Goal: Use online tool/utility: Utilize a website feature to perform a specific function

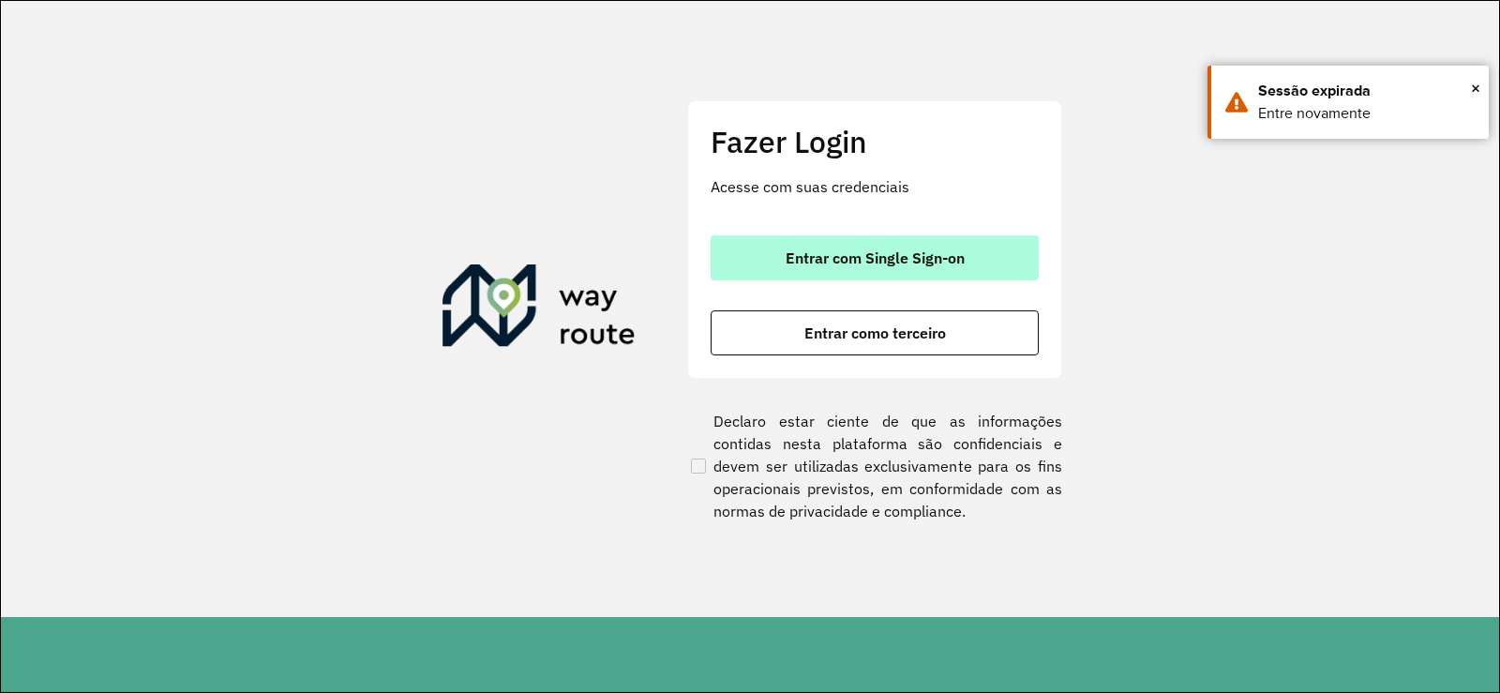
click at [880, 267] on button "Entrar com Single Sign-on" at bounding box center [874, 257] width 328 height 45
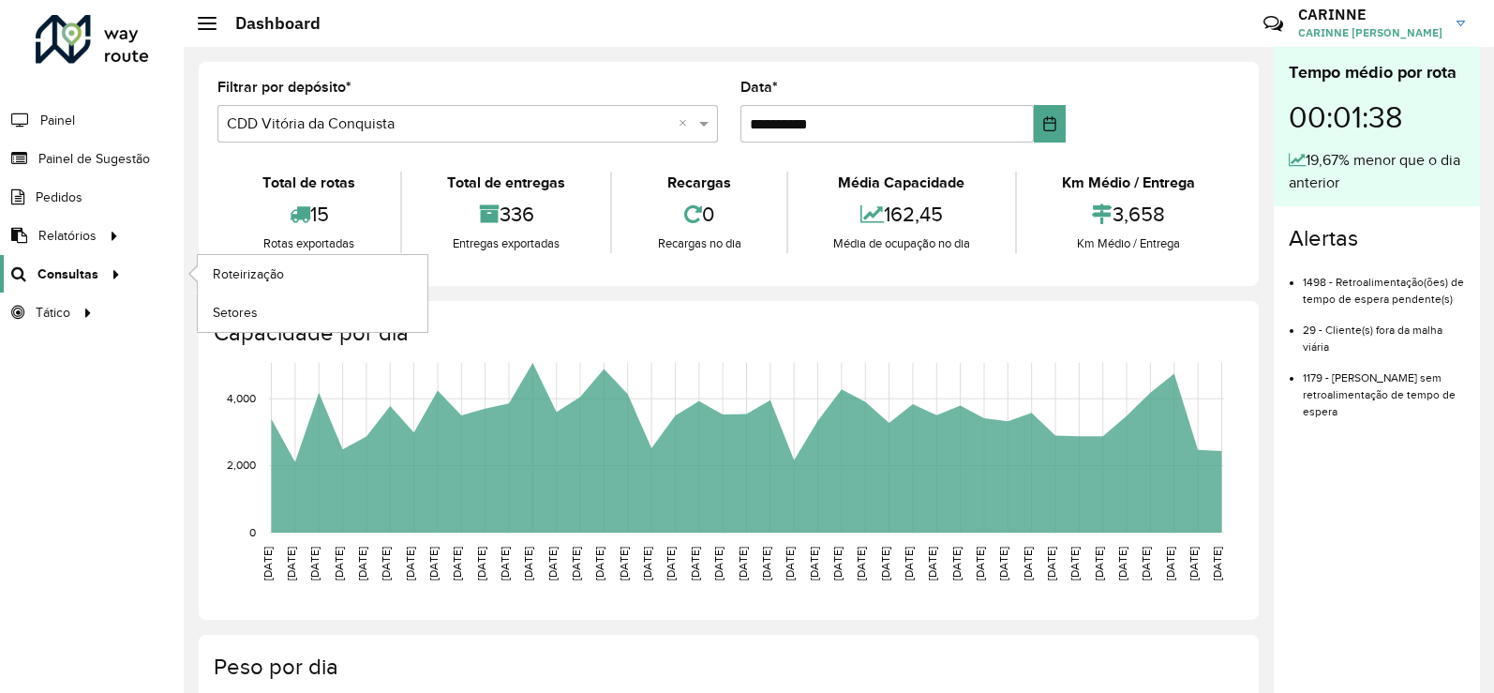
click at [115, 271] on icon at bounding box center [113, 273] width 16 height 28
click at [252, 262] on link "Roteirização" at bounding box center [313, 273] width 230 height 37
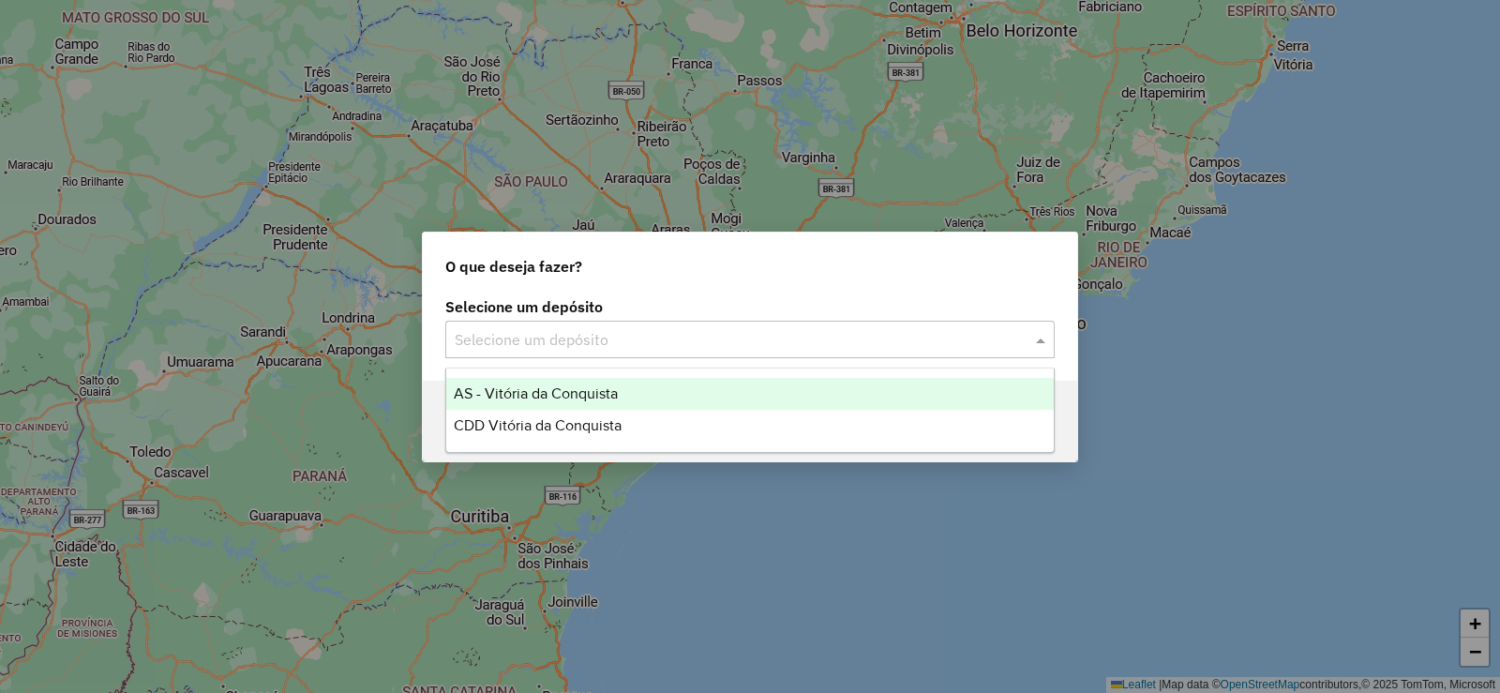
click at [717, 343] on input "text" at bounding box center [731, 340] width 553 height 22
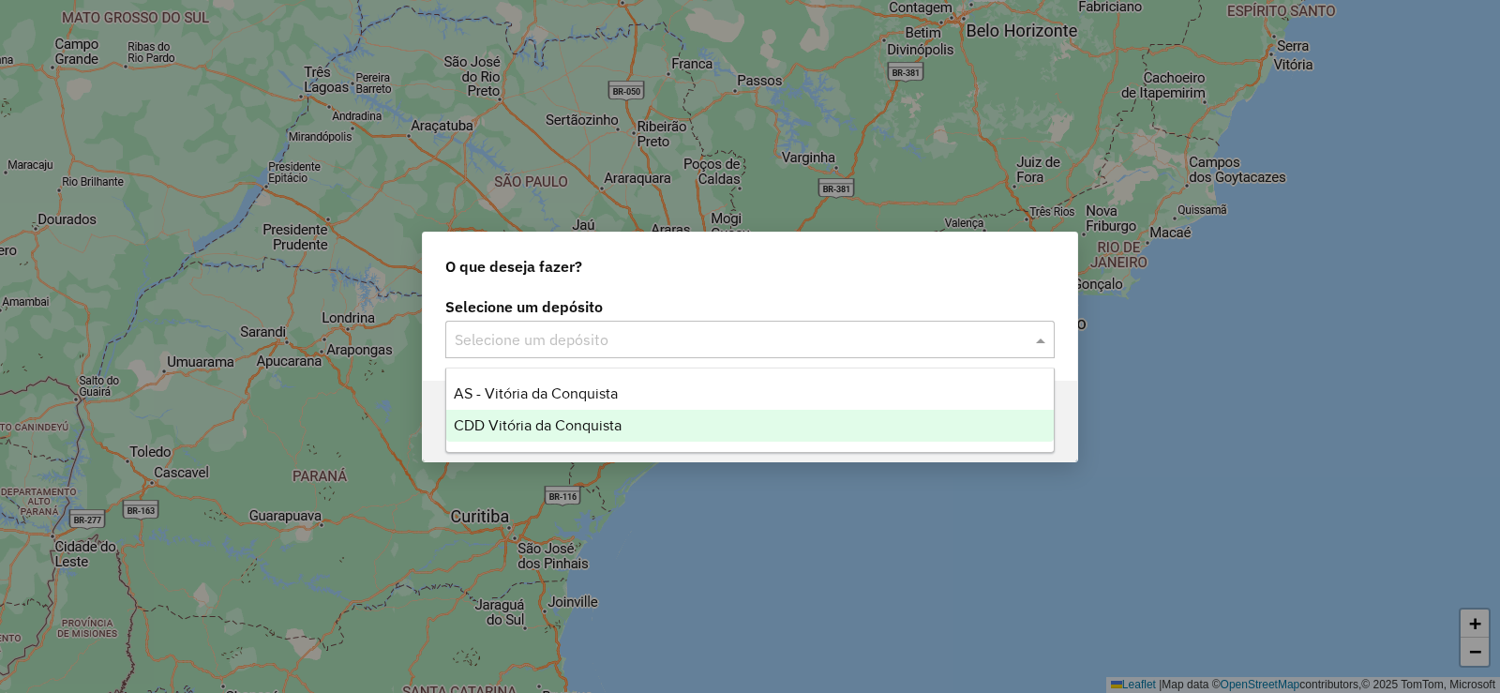
click at [544, 428] on span "CDD Vitória da Conquista" at bounding box center [538, 425] width 168 height 16
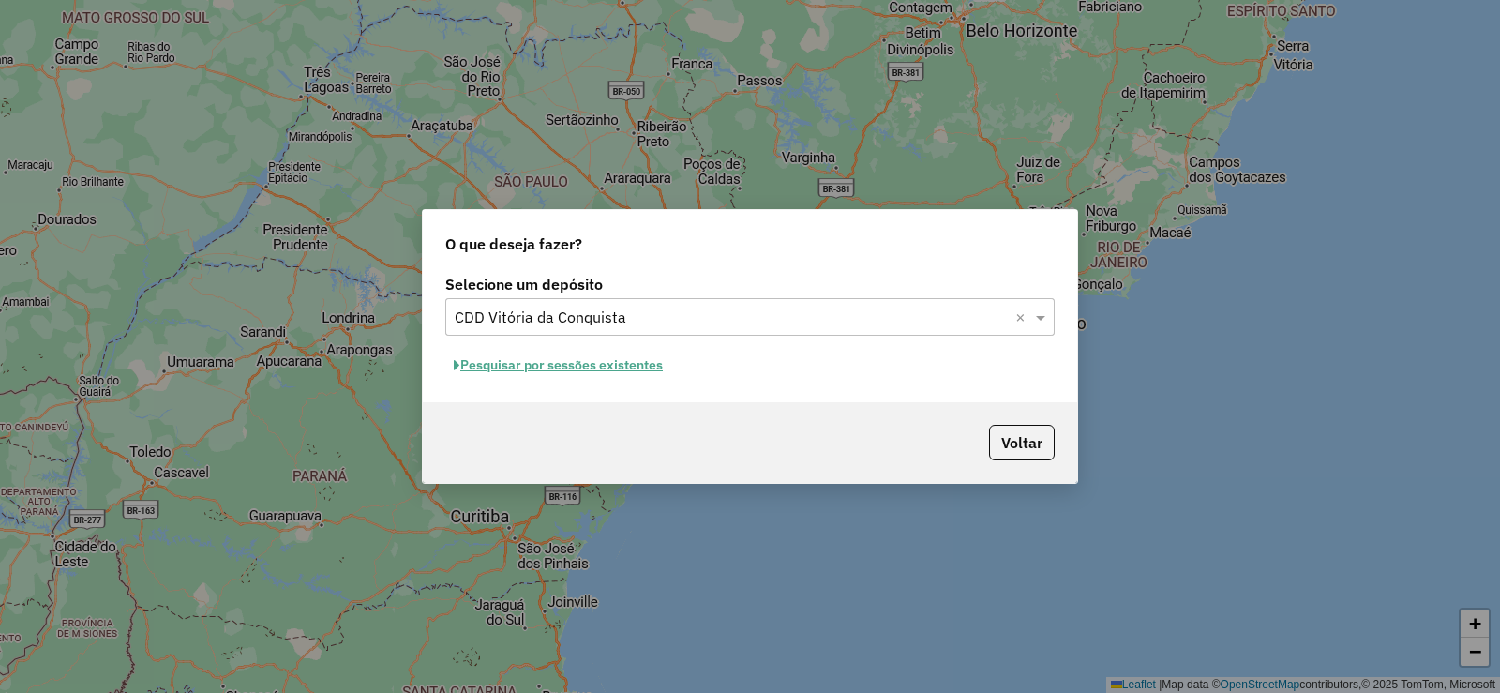
click at [623, 365] on button "Pesquisar por sessões existentes" at bounding box center [558, 365] width 226 height 29
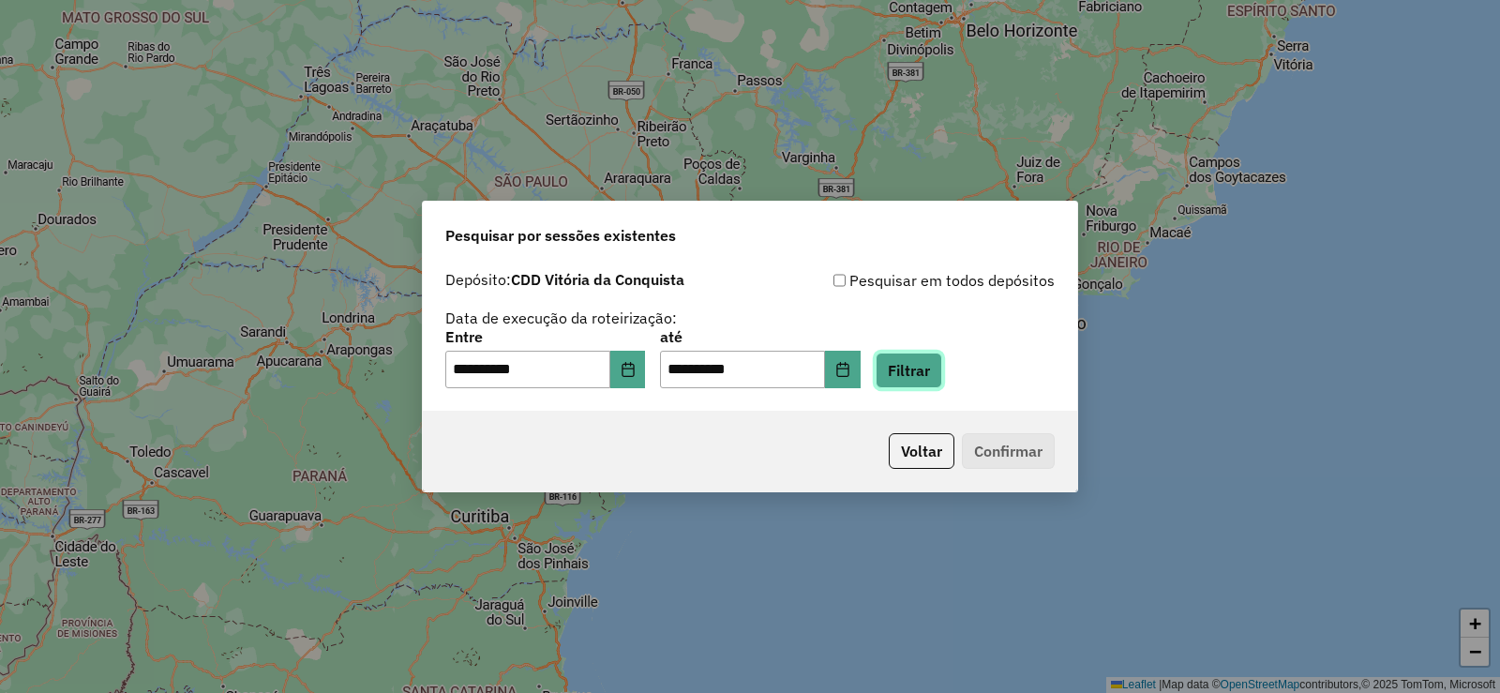
click at [942, 357] on button "Filtrar" at bounding box center [908, 370] width 67 height 36
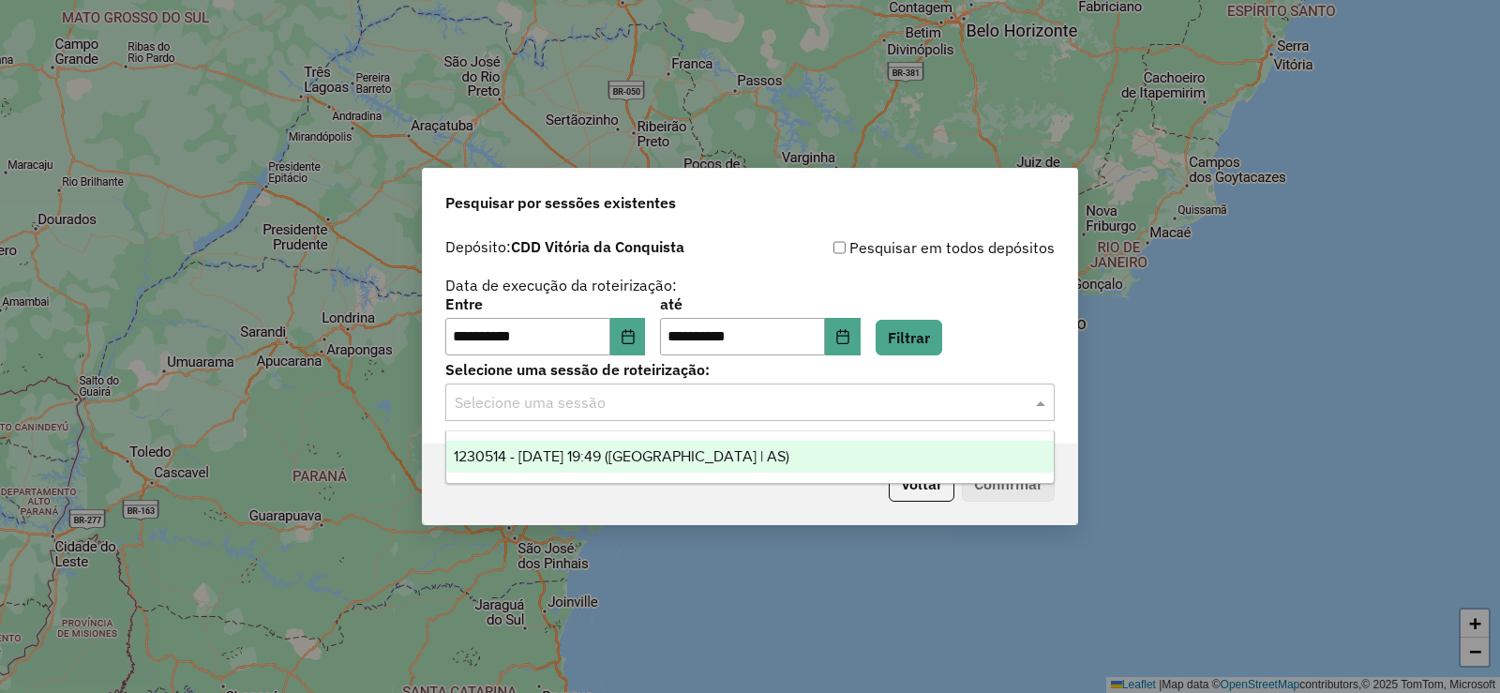
click at [552, 411] on input "text" at bounding box center [731, 403] width 553 height 22
click at [571, 446] on div "1230514 - 16/08/2025 19:49 (Rota | AS)" at bounding box center [749, 457] width 607 height 32
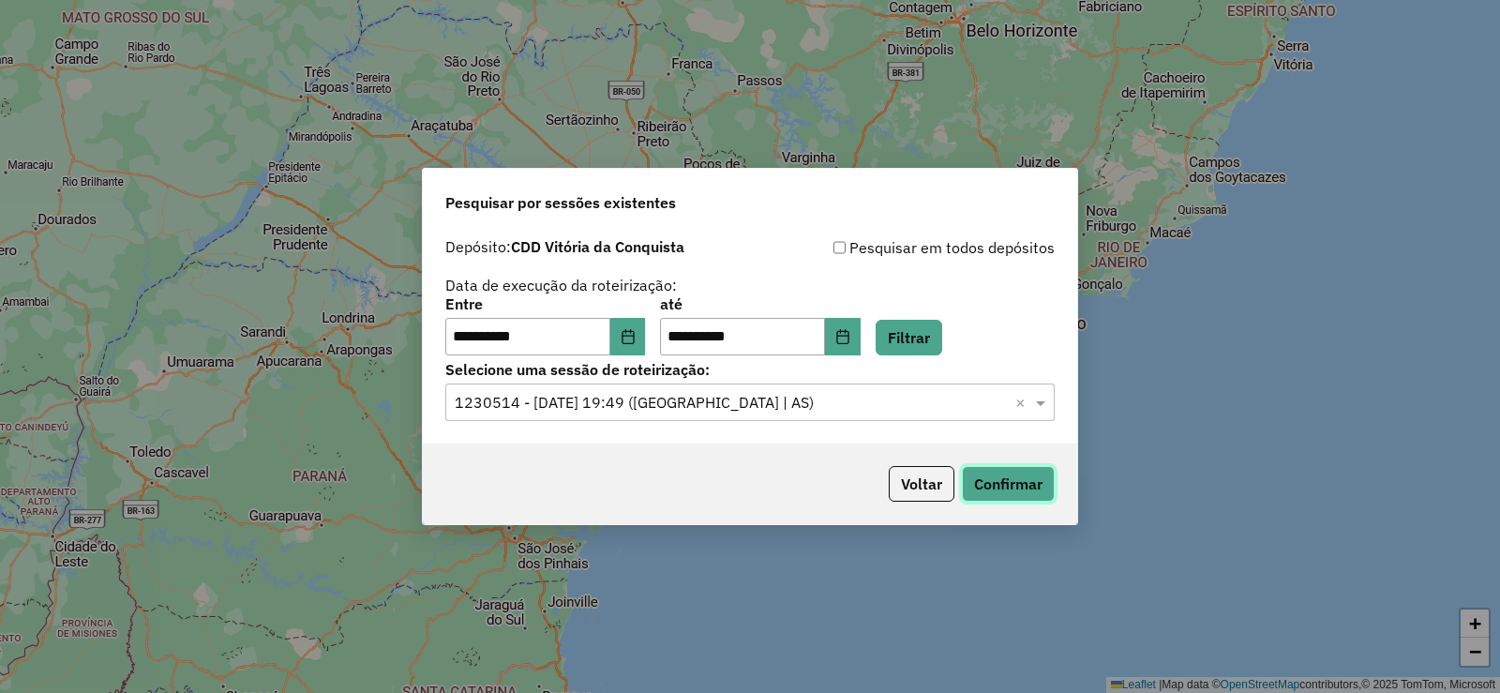
click at [1005, 480] on button "Confirmar" at bounding box center [1008, 484] width 93 height 36
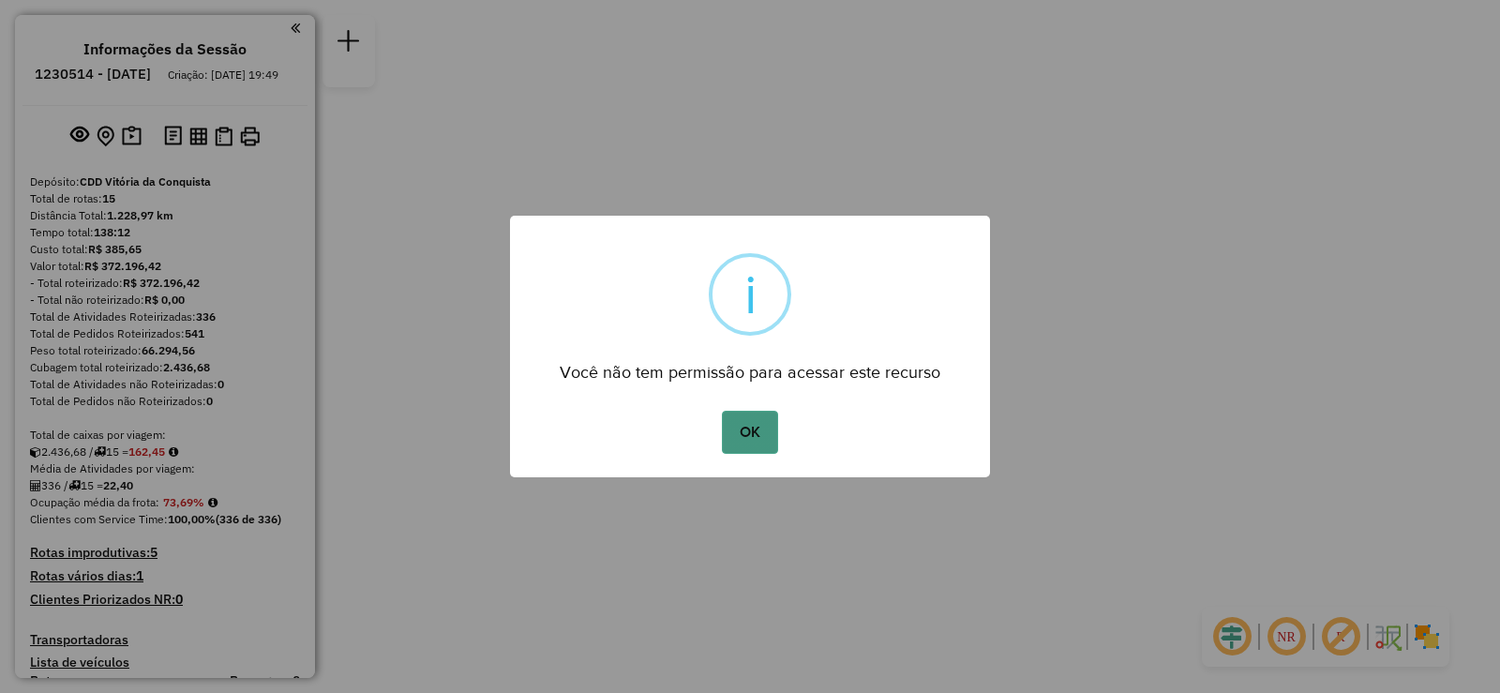
click at [747, 421] on button "OK" at bounding box center [749, 432] width 55 height 43
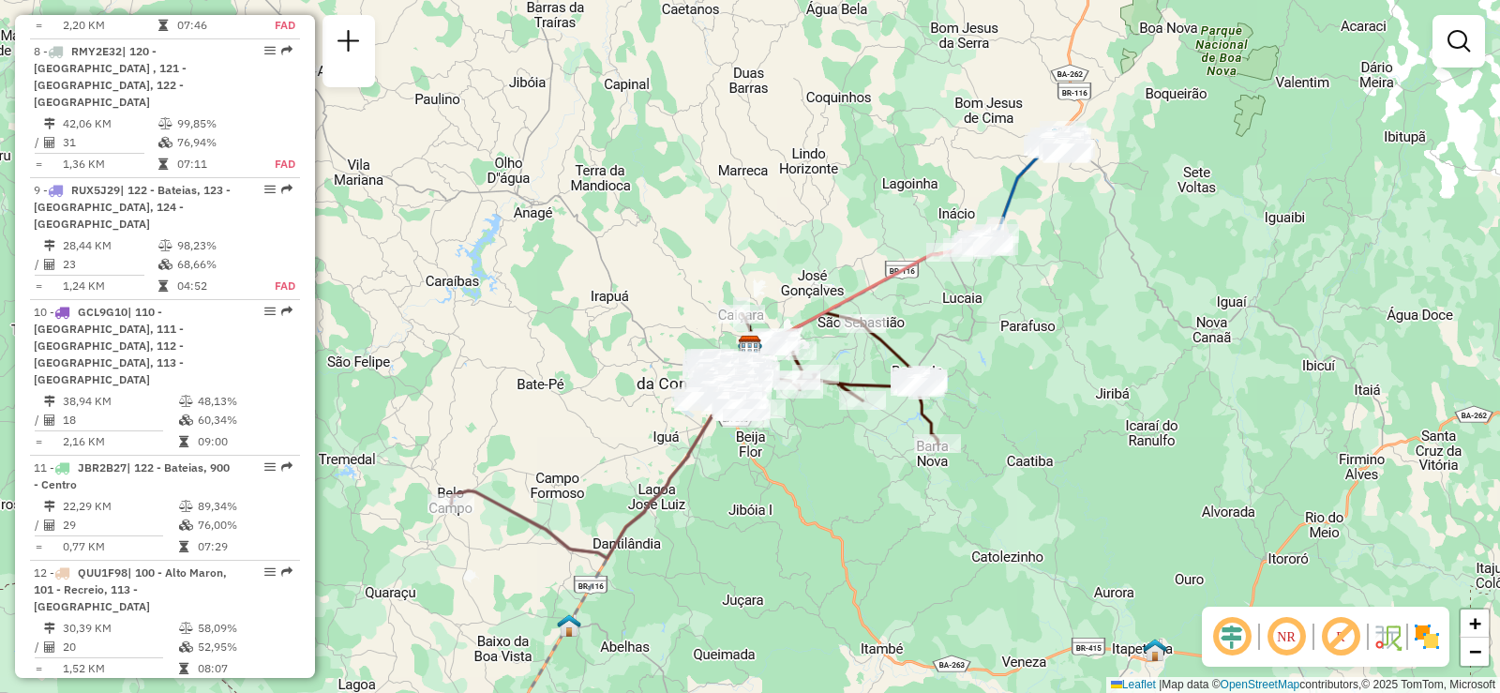
scroll to position [1687, 0]
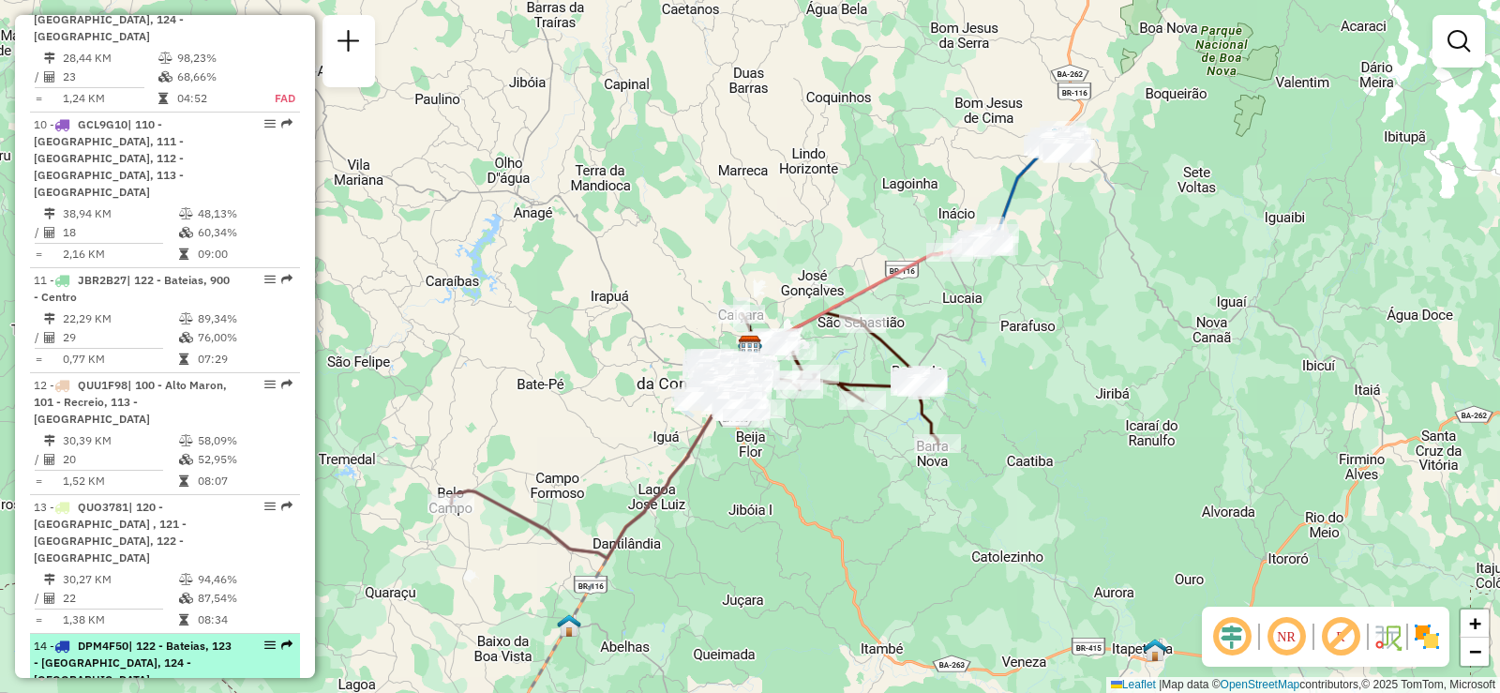
select select "**********"
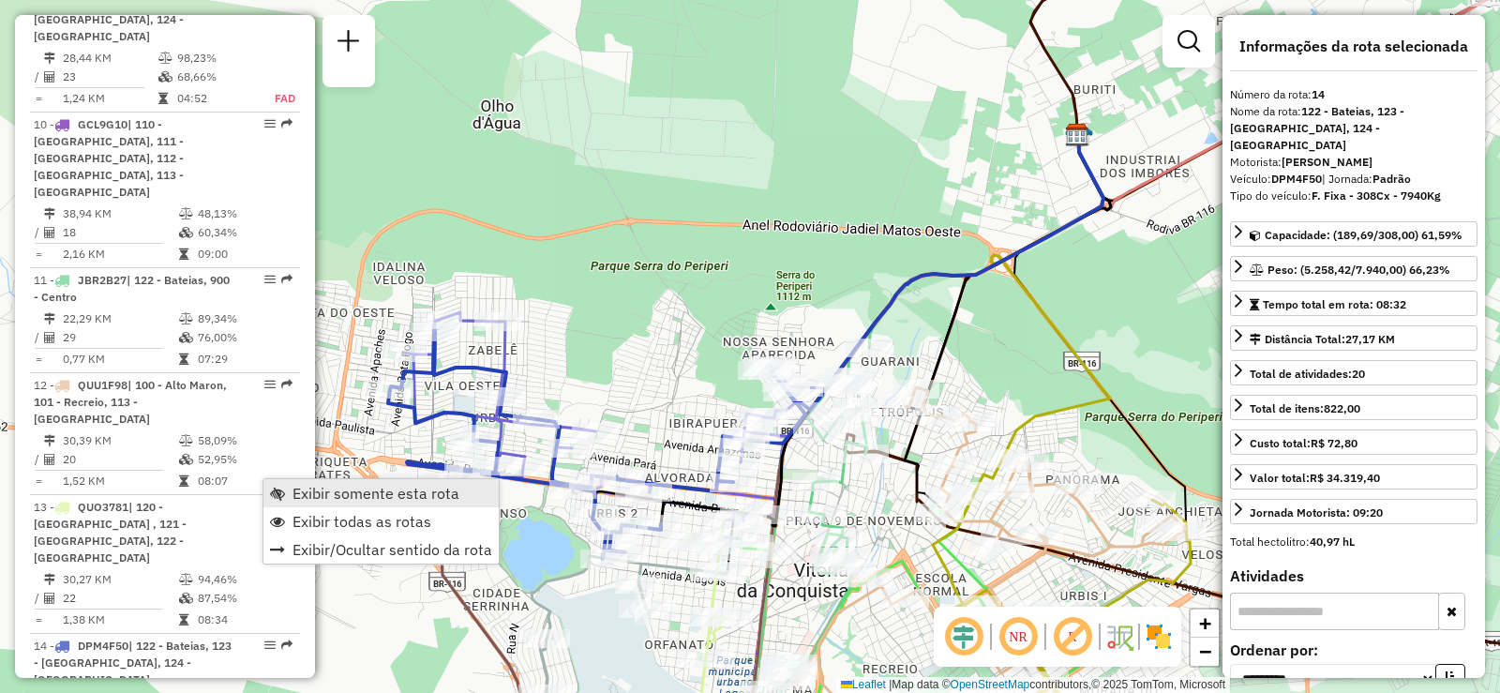
click at [301, 493] on span "Exibir somente esta rota" at bounding box center [375, 493] width 167 height 15
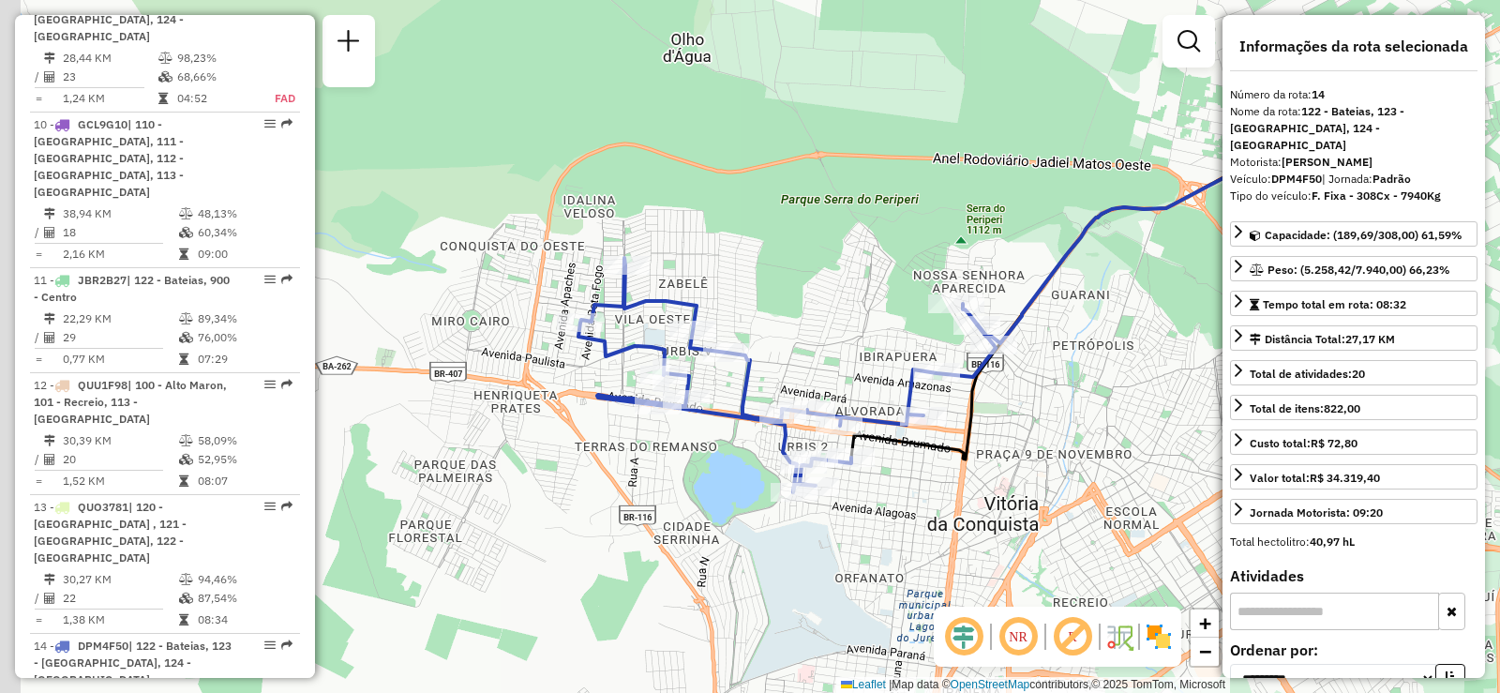
drag, startPoint x: 752, startPoint y: 562, endPoint x: 943, endPoint y: 496, distance: 202.5
click at [943, 496] on div "Janela de atendimento Grade de atendimento Capacidade Transportadoras Veículos …" at bounding box center [750, 346] width 1500 height 693
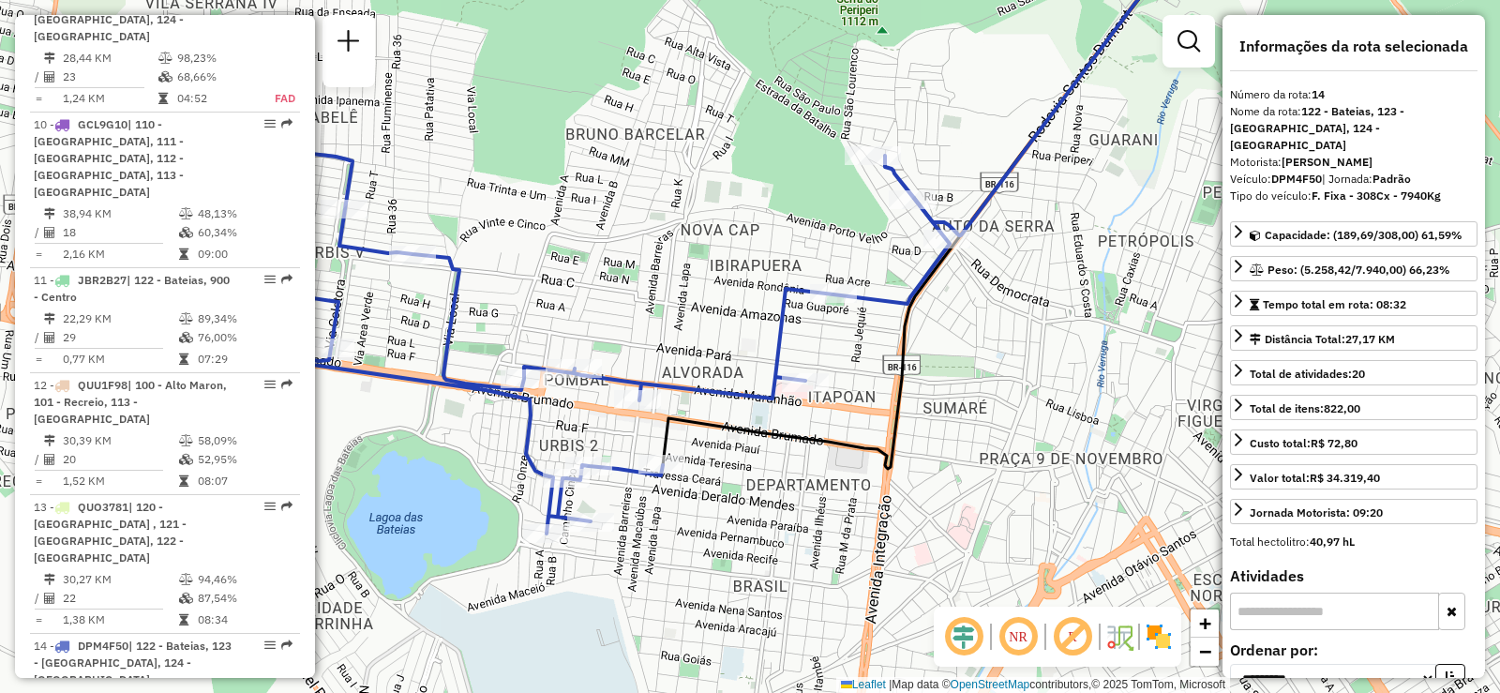
click at [1338, 592] on input "text" at bounding box center [1334, 610] width 209 height 37
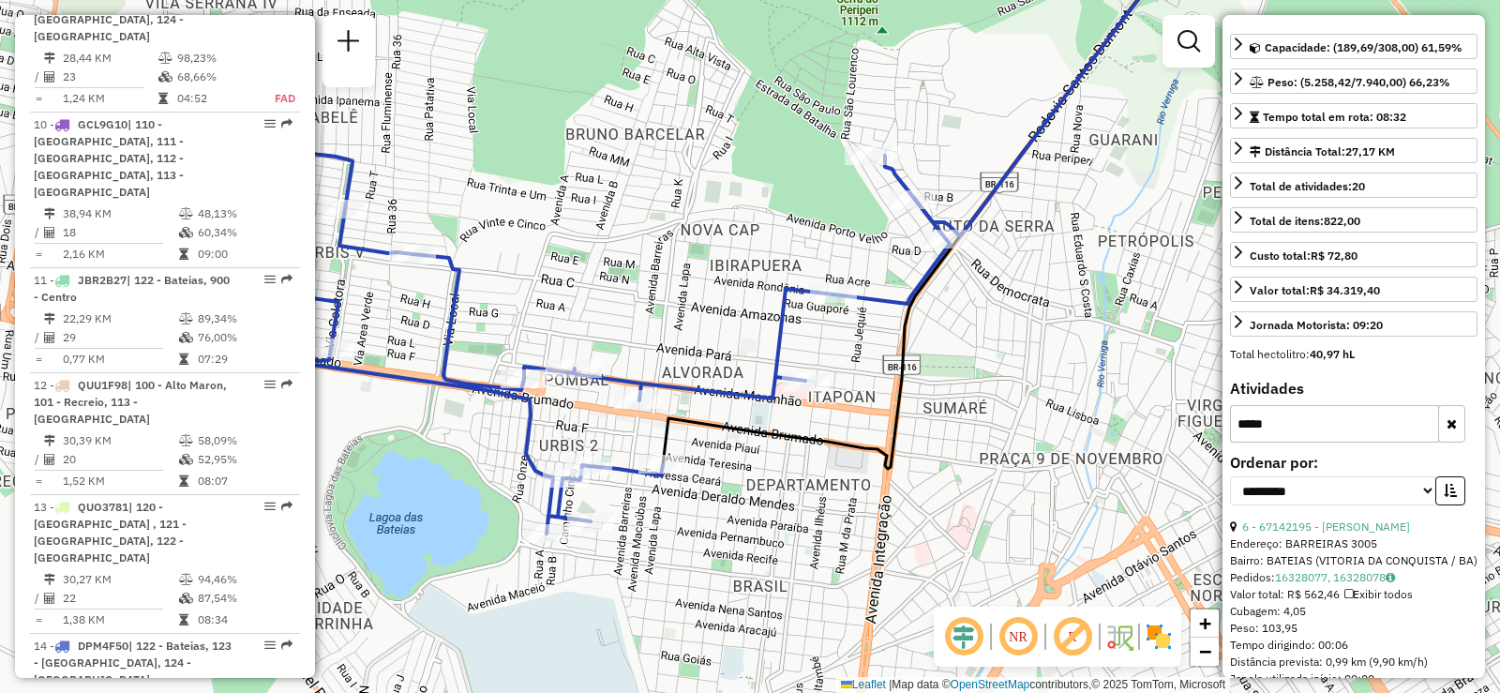
scroll to position [281, 0]
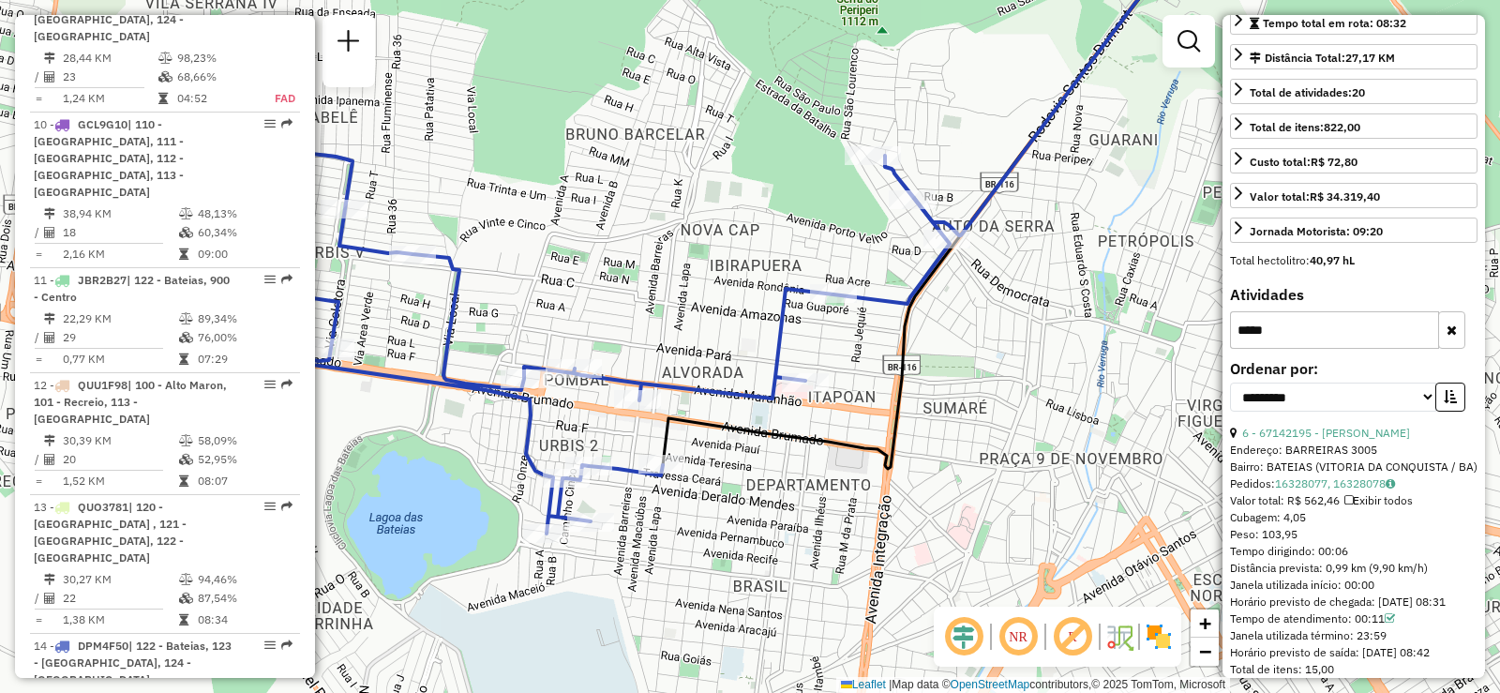
type input "*****"
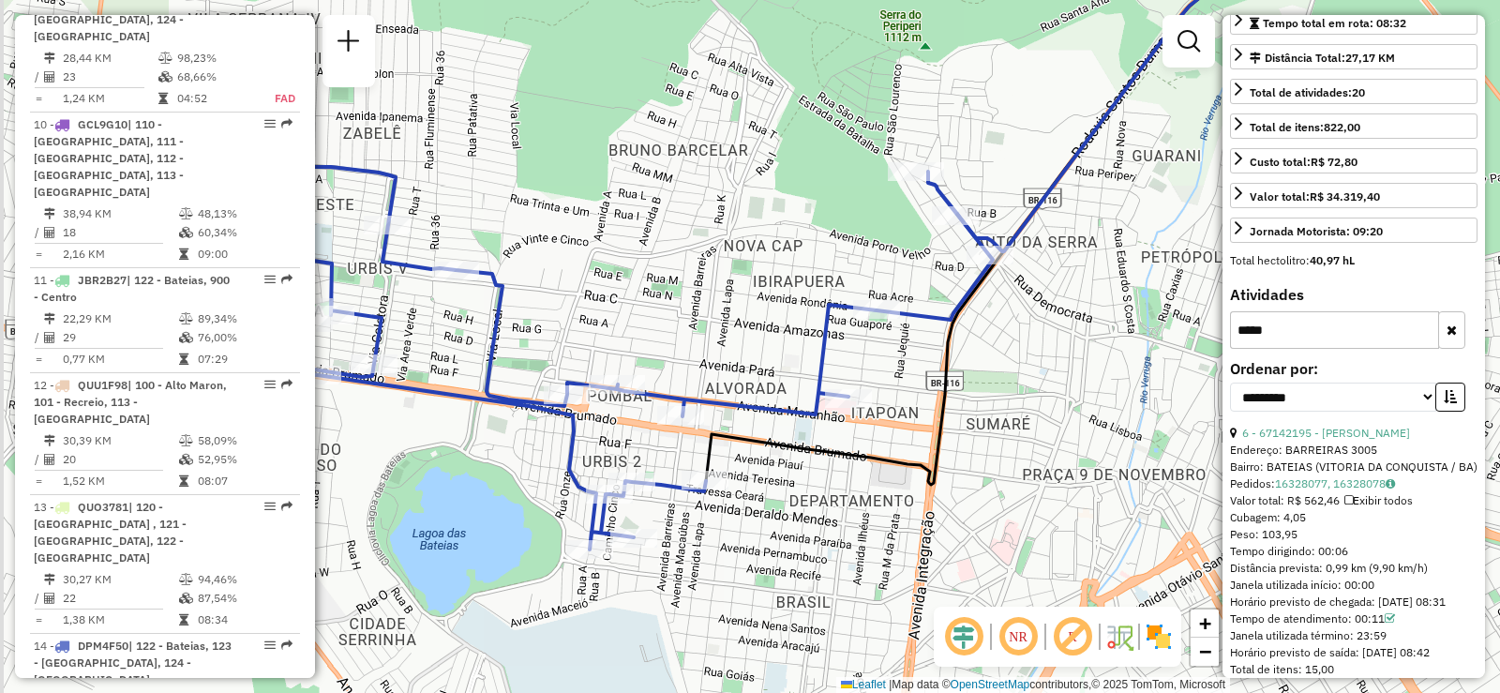
drag, startPoint x: 747, startPoint y: 470, endPoint x: 790, endPoint y: 486, distance: 46.0
click at [790, 486] on div "Janela de atendimento Grade de atendimento Capacidade Transportadoras Veículos …" at bounding box center [750, 346] width 1500 height 693
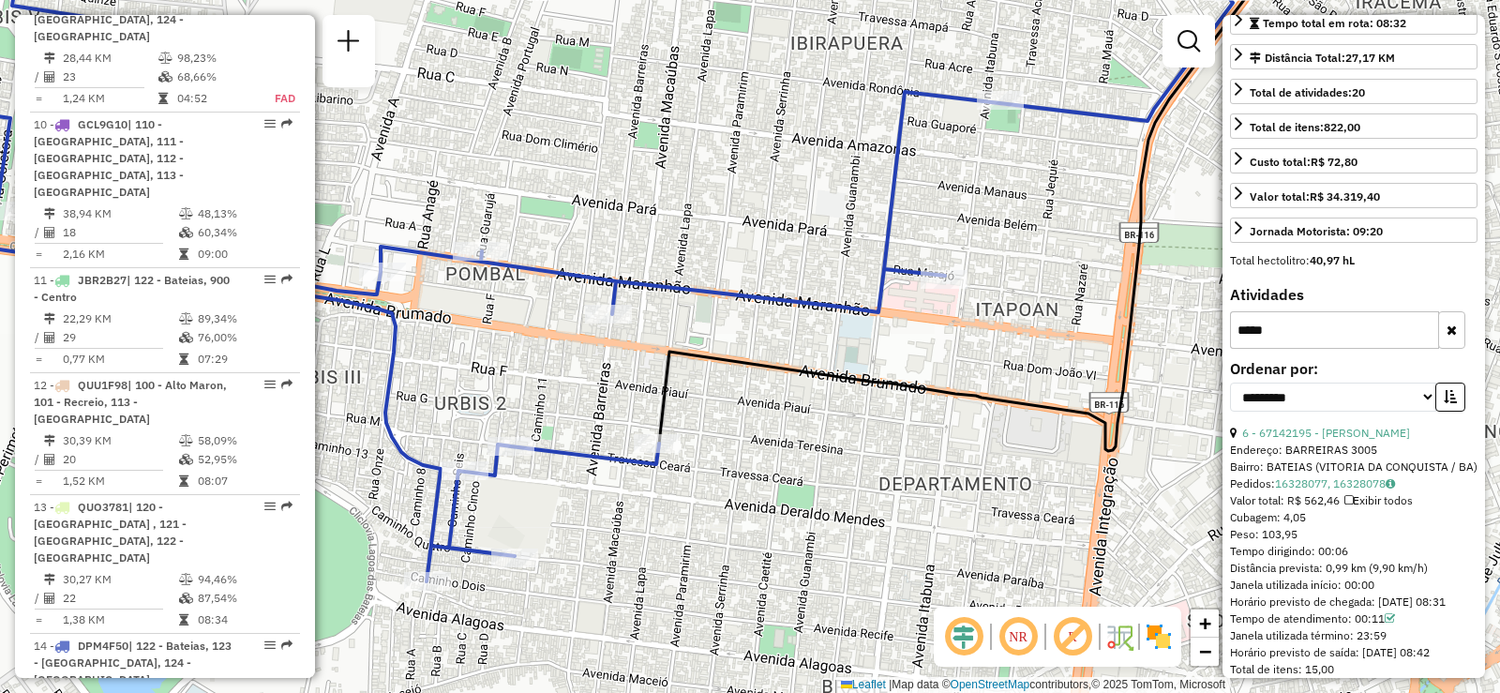
drag, startPoint x: 775, startPoint y: 567, endPoint x: 809, endPoint y: 530, distance: 49.7
click at [809, 530] on div "Janela de atendimento Grade de atendimento Capacidade Transportadoras Veículos …" at bounding box center [750, 346] width 1500 height 693
